Goal: Task Accomplishment & Management: Complete application form

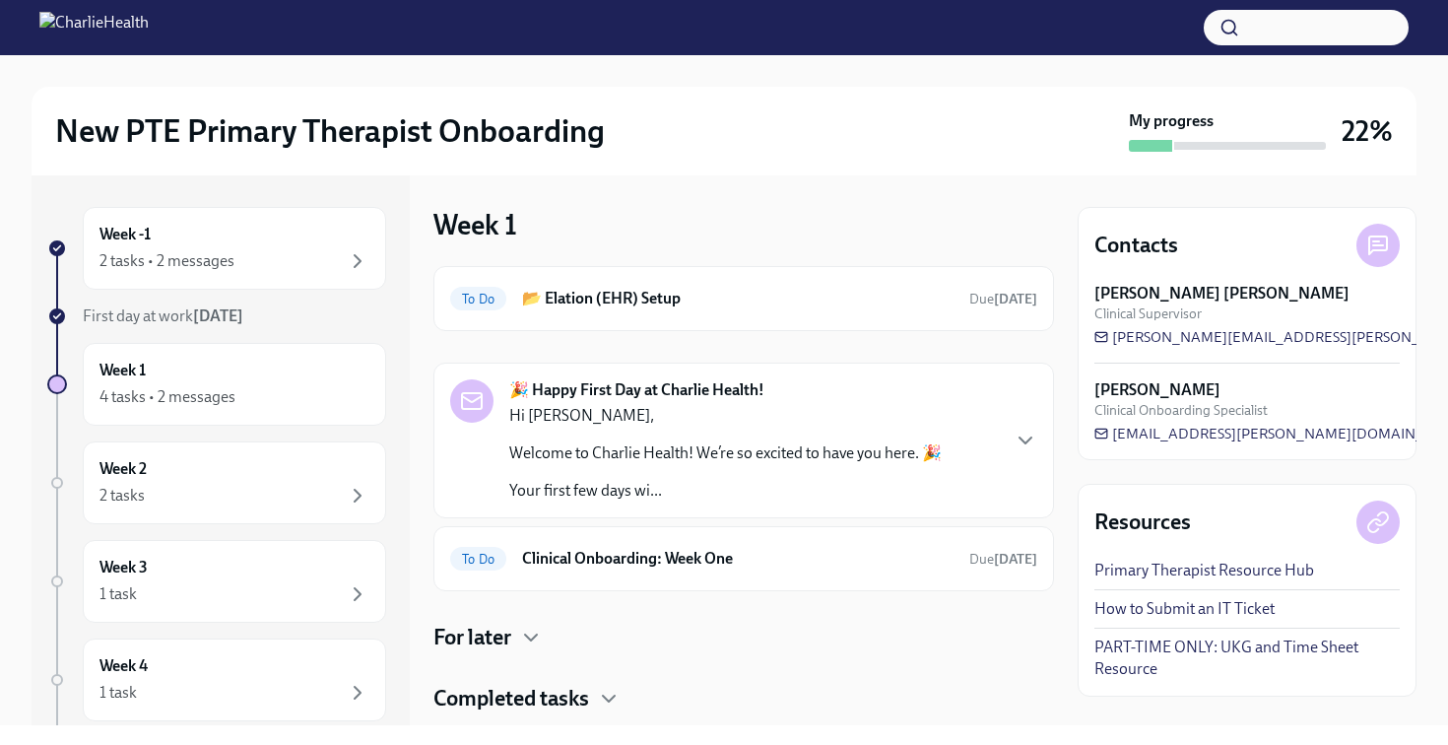
click at [1005, 447] on div "🎉 Happy First Day at Charlie Health! Hi [PERSON_NAME], Welcome to Charlie Healt…" at bounding box center [743, 440] width 587 height 122
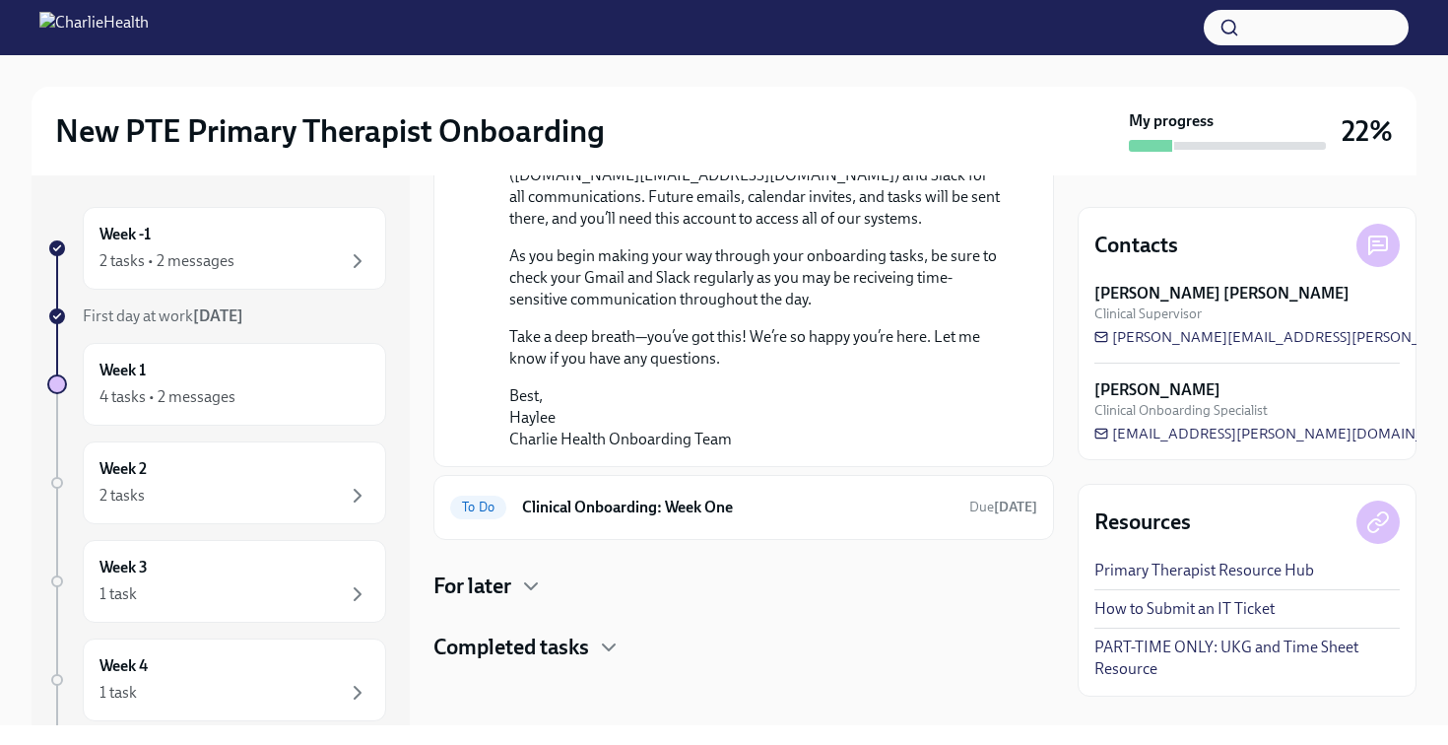
scroll to position [1577, 0]
click at [635, 502] on h6 "Clinical Onboarding: Week One" at bounding box center [737, 507] width 431 height 22
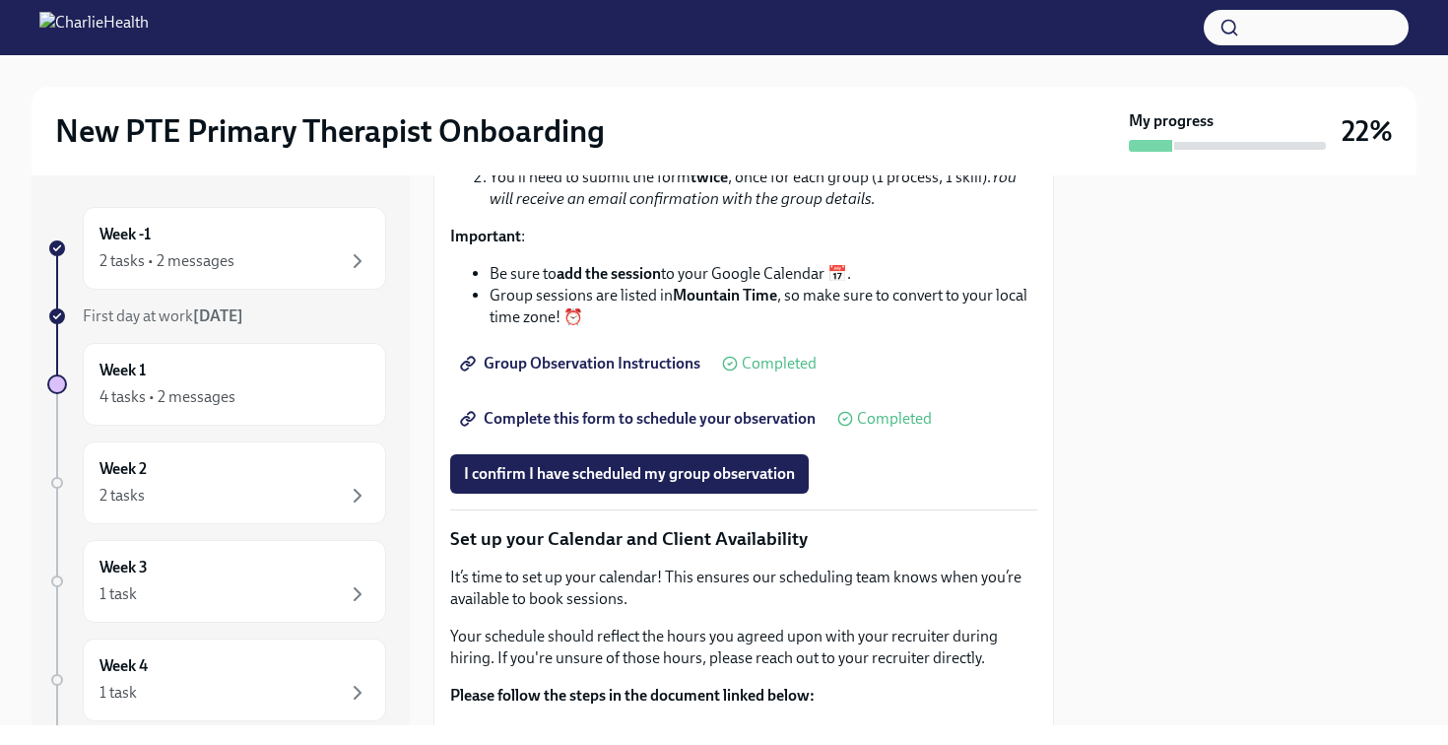
scroll to position [2713, 0]
click at [630, 437] on link "Complete this form to schedule your observation" at bounding box center [639, 417] width 379 height 39
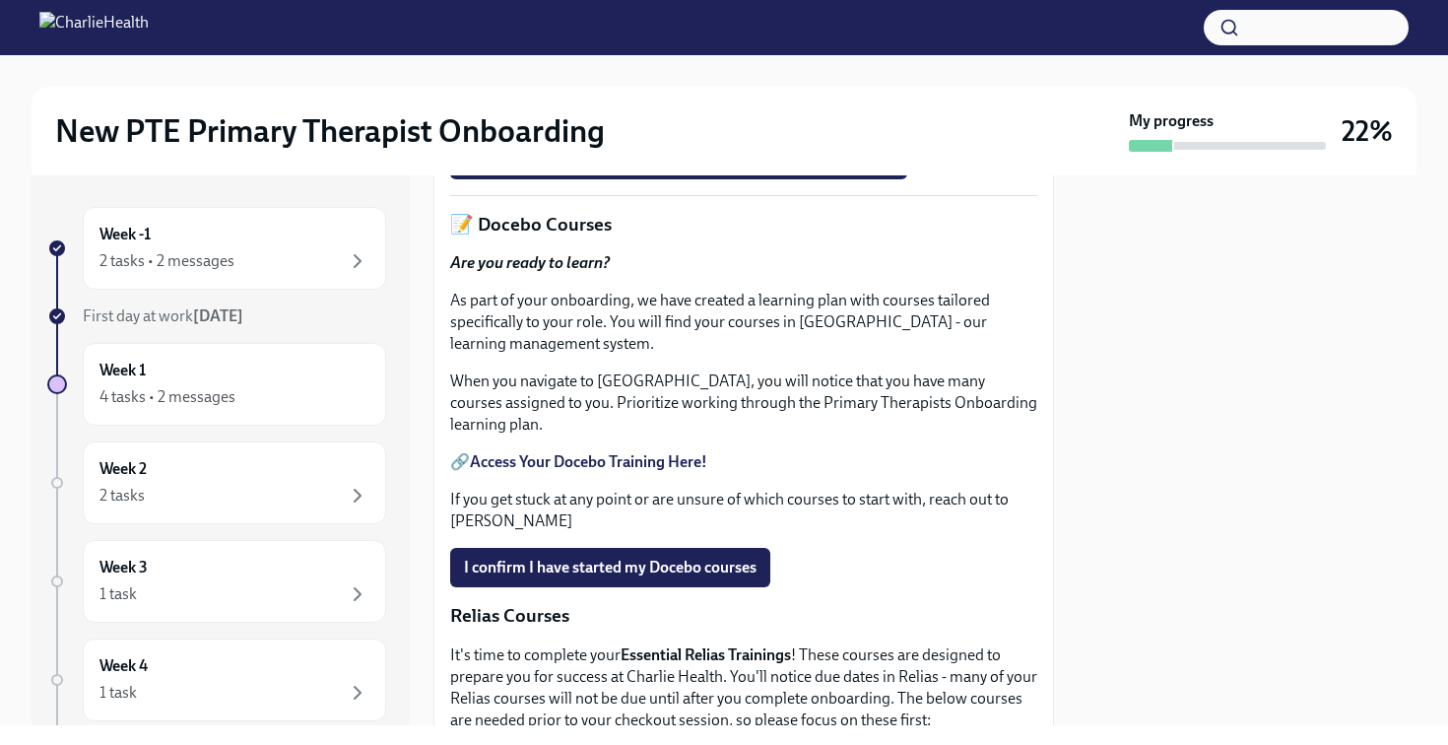
scroll to position [754, 0]
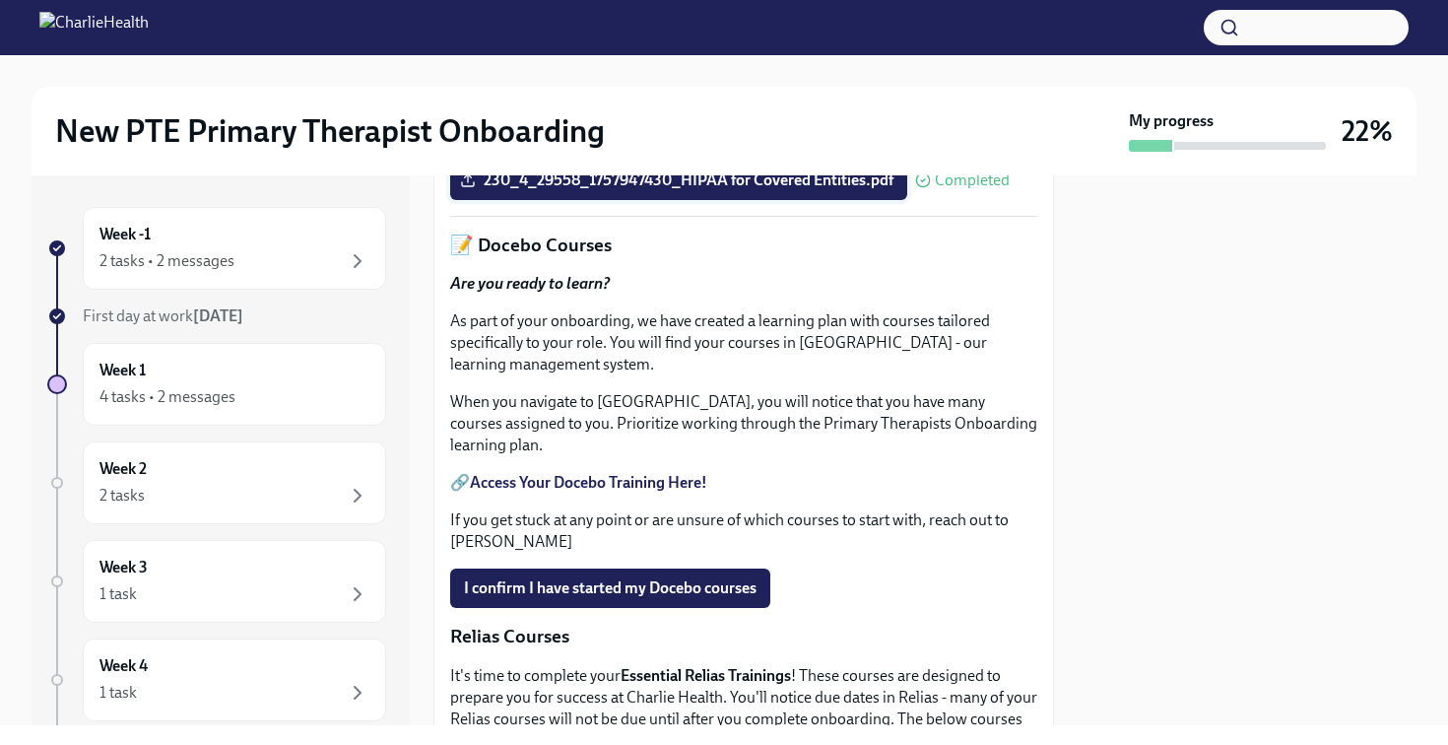
click at [723, 190] on span "230_4_29558_1757947430_HIPAA for Covered Entities.pdf" at bounding box center [678, 180] width 429 height 20
click at [0, 0] on input "230_4_29558_1757947430_HIPAA for Covered Entities.pdf" at bounding box center [0, 0] width 0 height 0
click at [697, 190] on span "230_4_29558_1757947430_HIPAA for Covered Entities.pdf" at bounding box center [678, 180] width 429 height 20
click at [0, 0] on input "230_4_29558_1757947430_HIPAA for Covered Entities.pdf" at bounding box center [0, 0] width 0 height 0
click at [1143, 445] on div at bounding box center [1247, 450] width 339 height 550
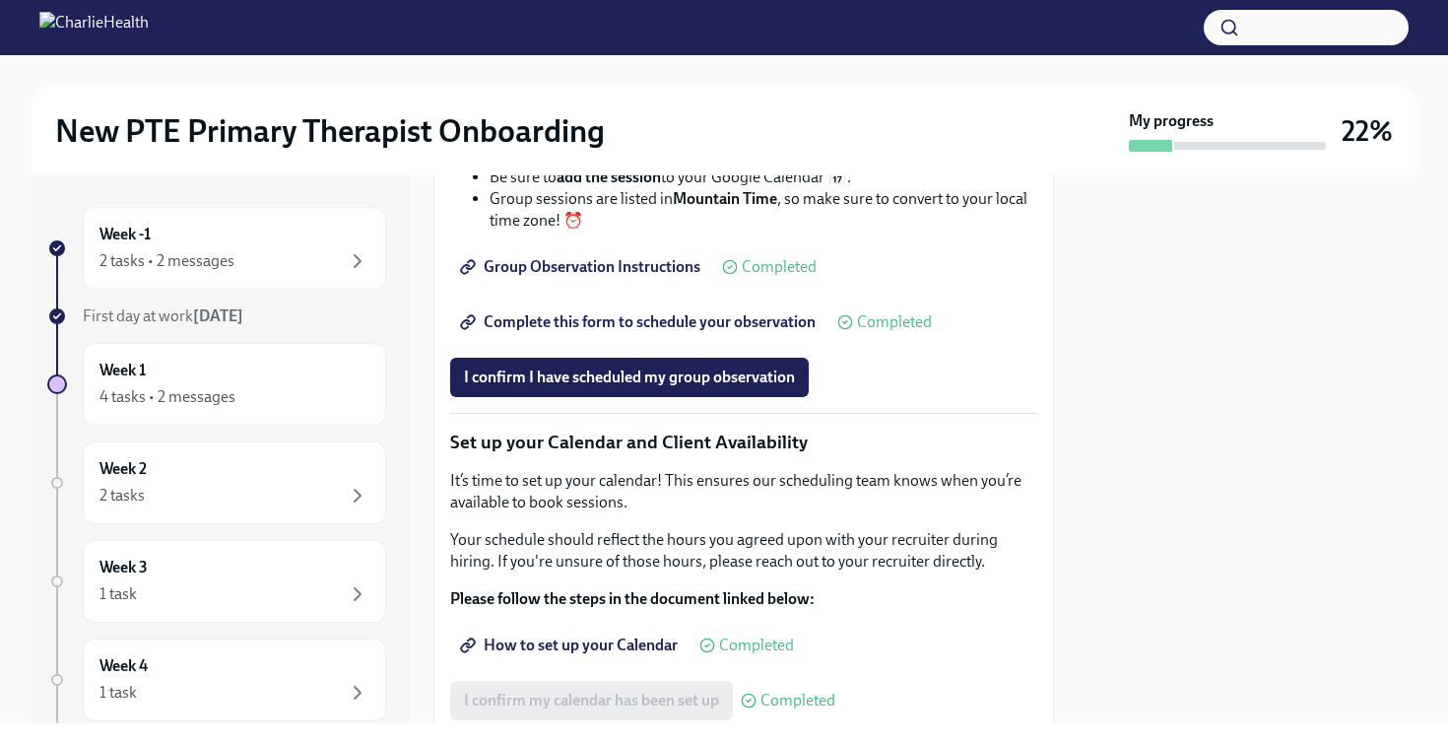
scroll to position [2822, 0]
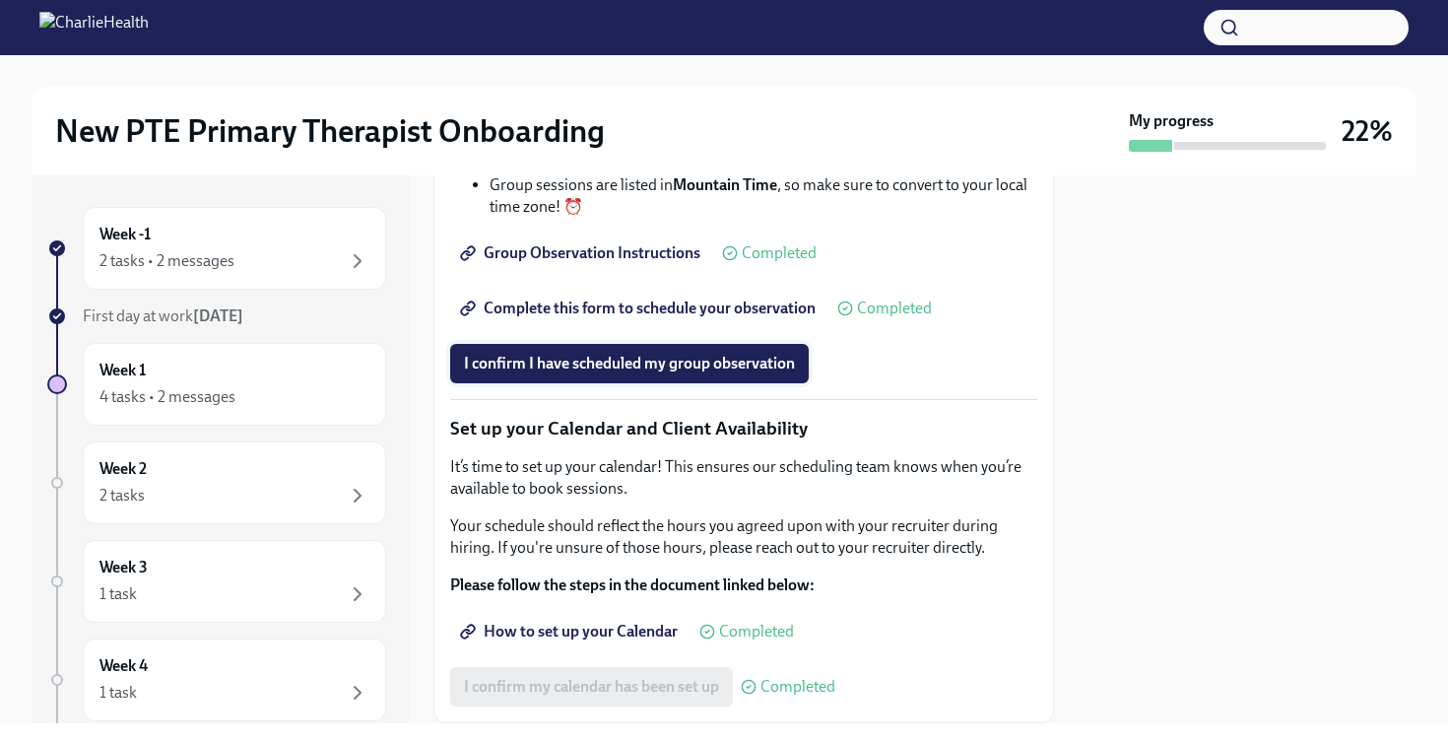
click at [577, 373] on span "I confirm I have scheduled my group observation" at bounding box center [629, 364] width 331 height 20
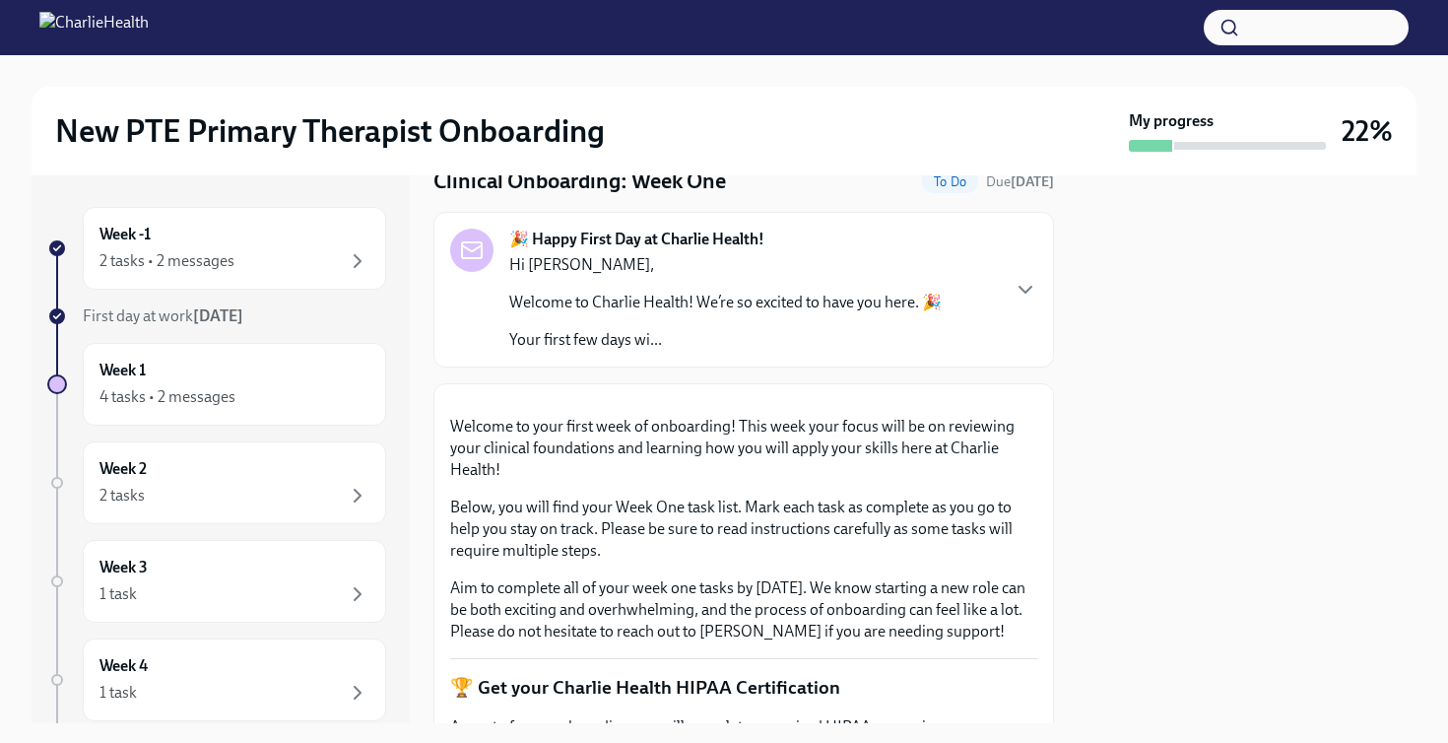
scroll to position [0, 0]
